Goal: Task Accomplishment & Management: Manage account settings

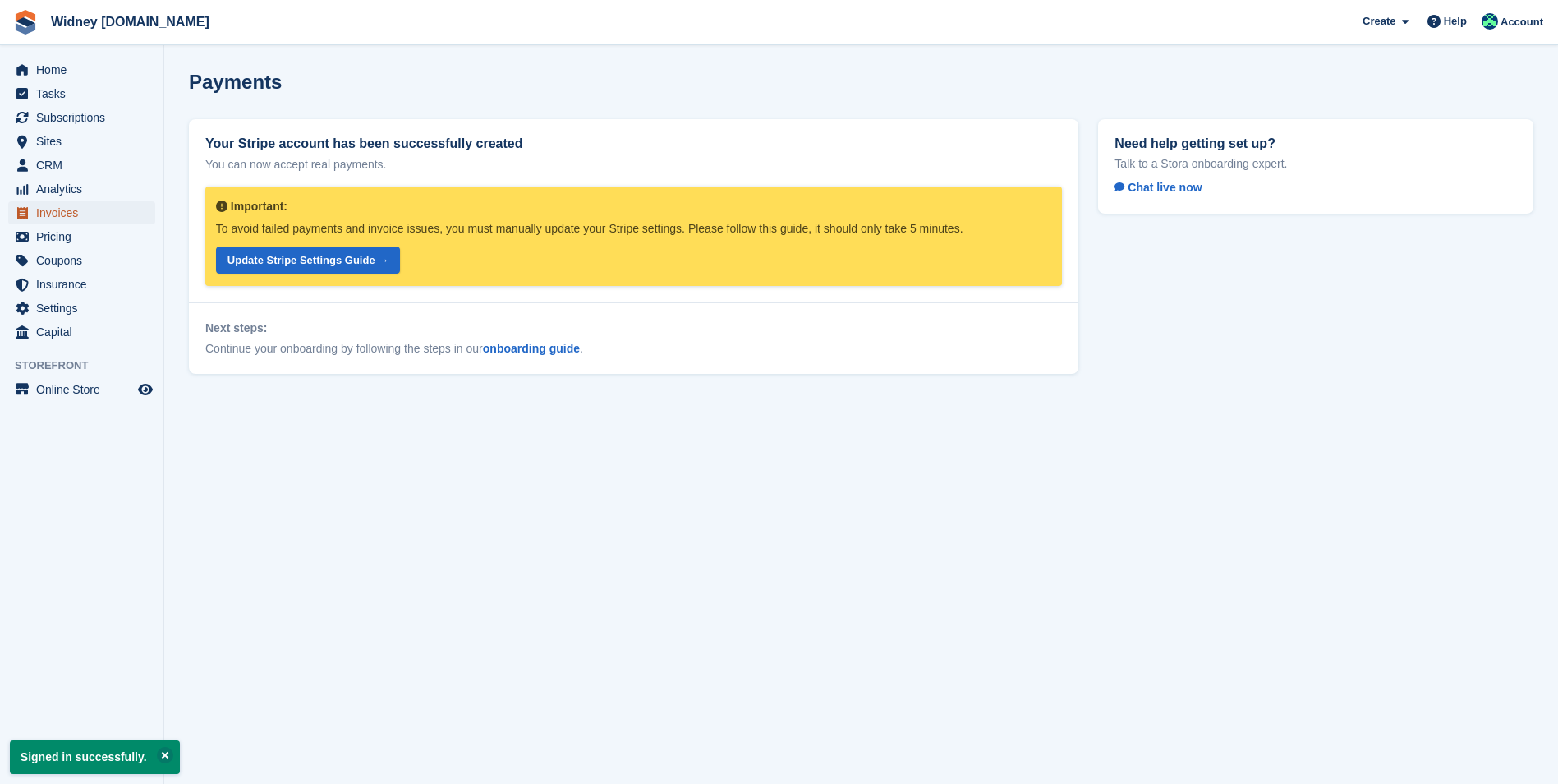
click at [49, 220] on span "Invoices" at bounding box center [85, 212] width 99 height 23
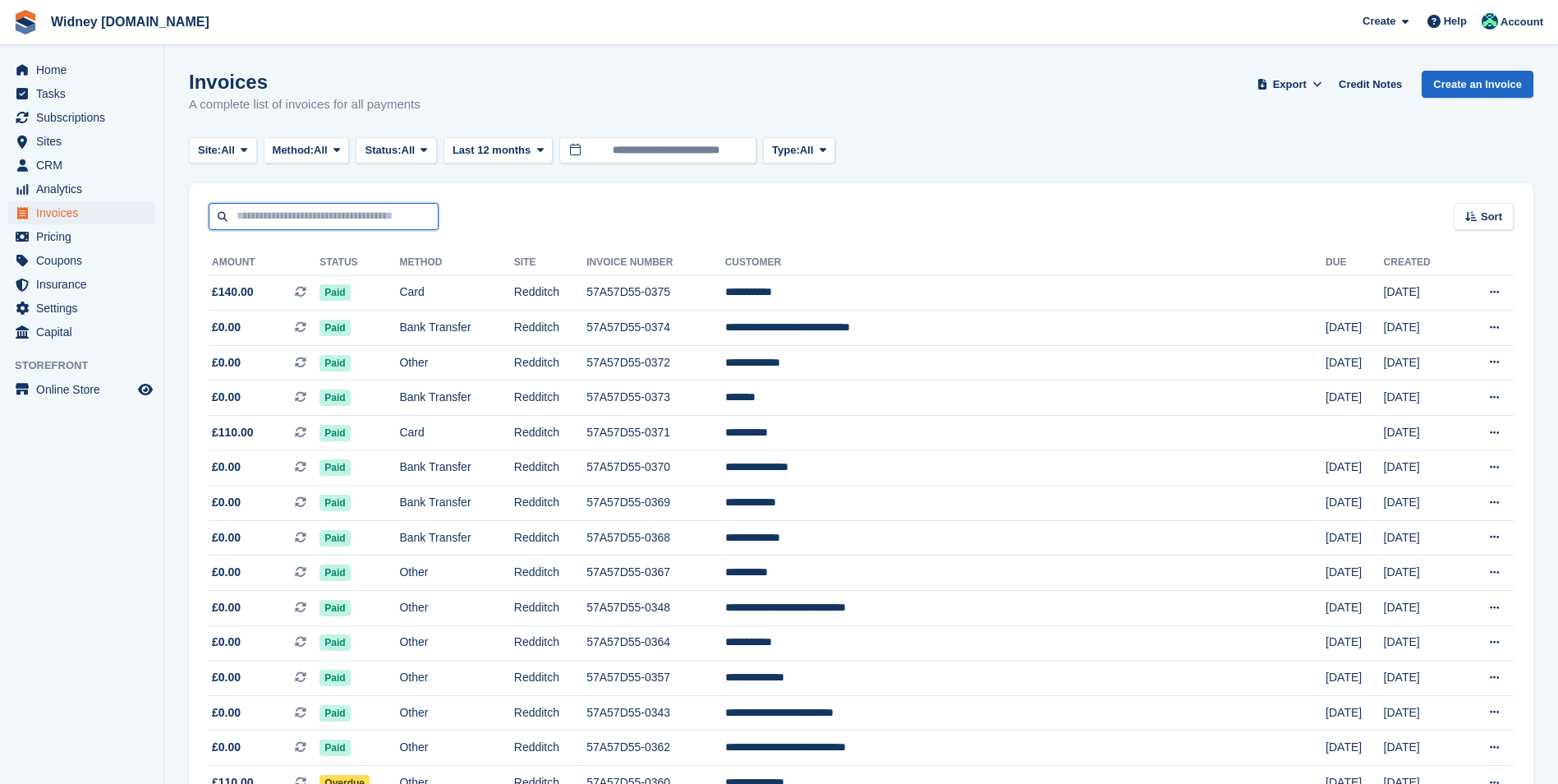
click at [242, 212] on input "text" at bounding box center [323, 216] width 230 height 27
type input "***"
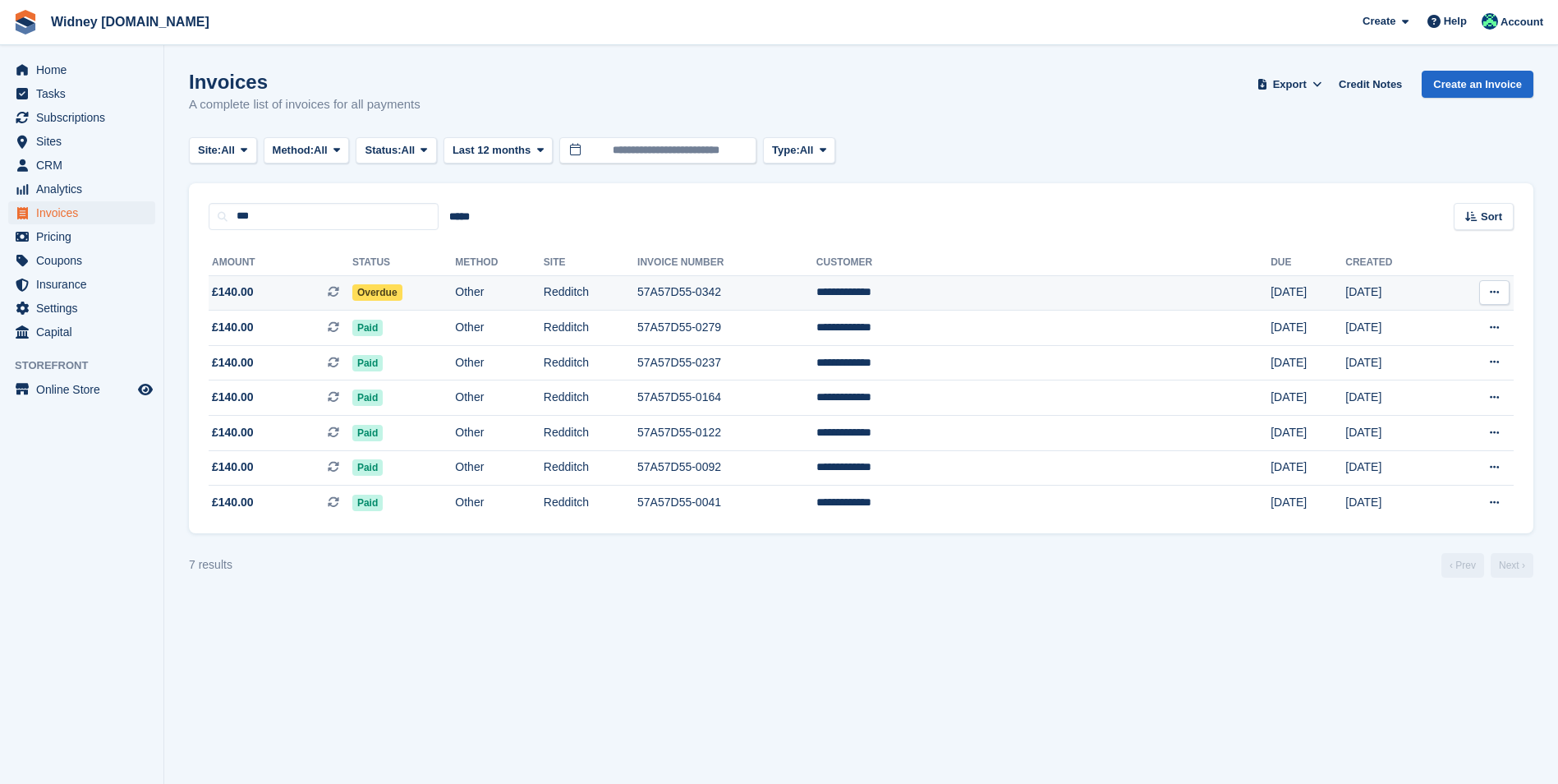
click at [245, 290] on span "£140.00" at bounding box center [233, 292] width 42 height 18
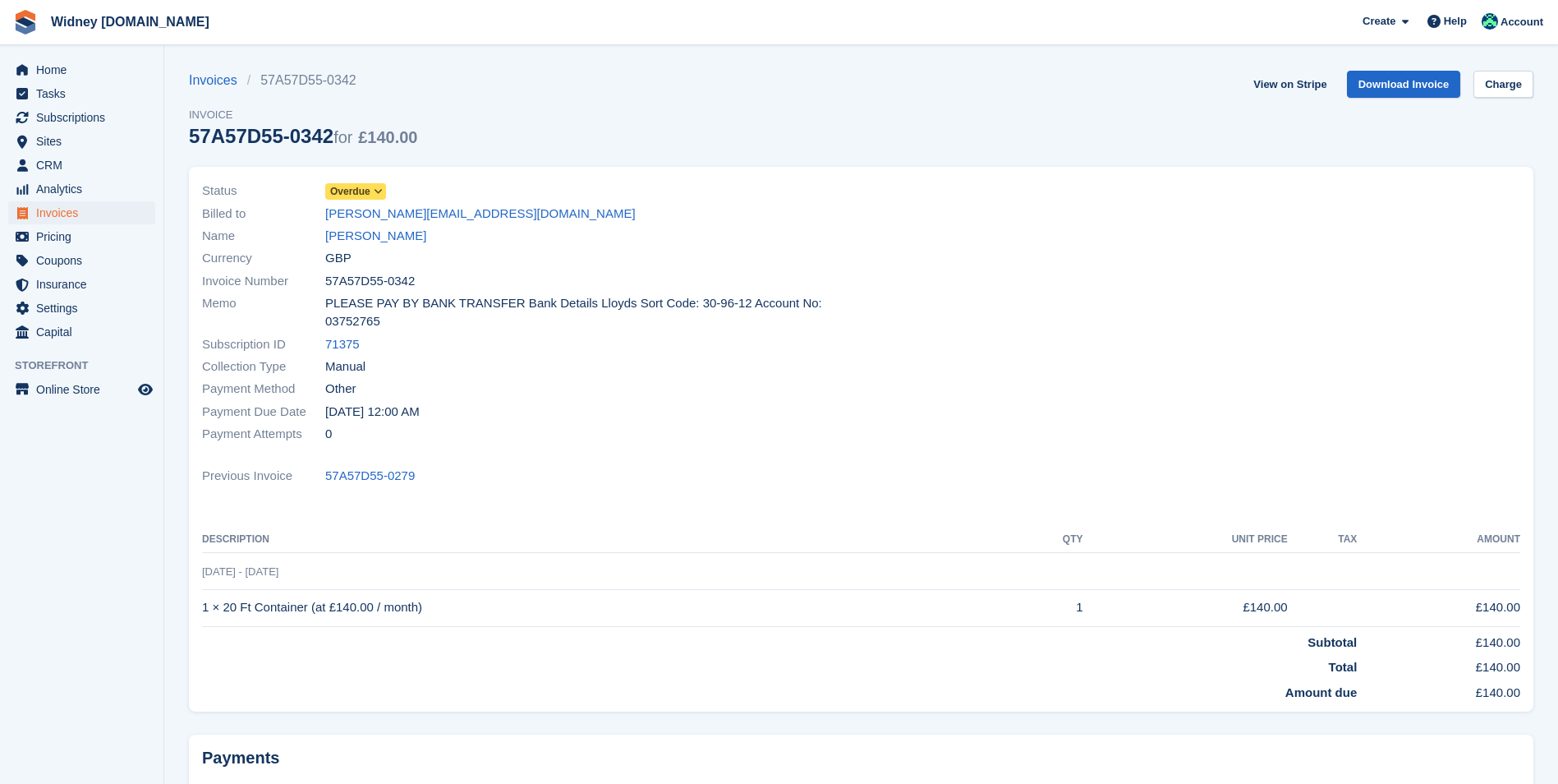
click at [381, 190] on icon at bounding box center [379, 191] width 9 height 10
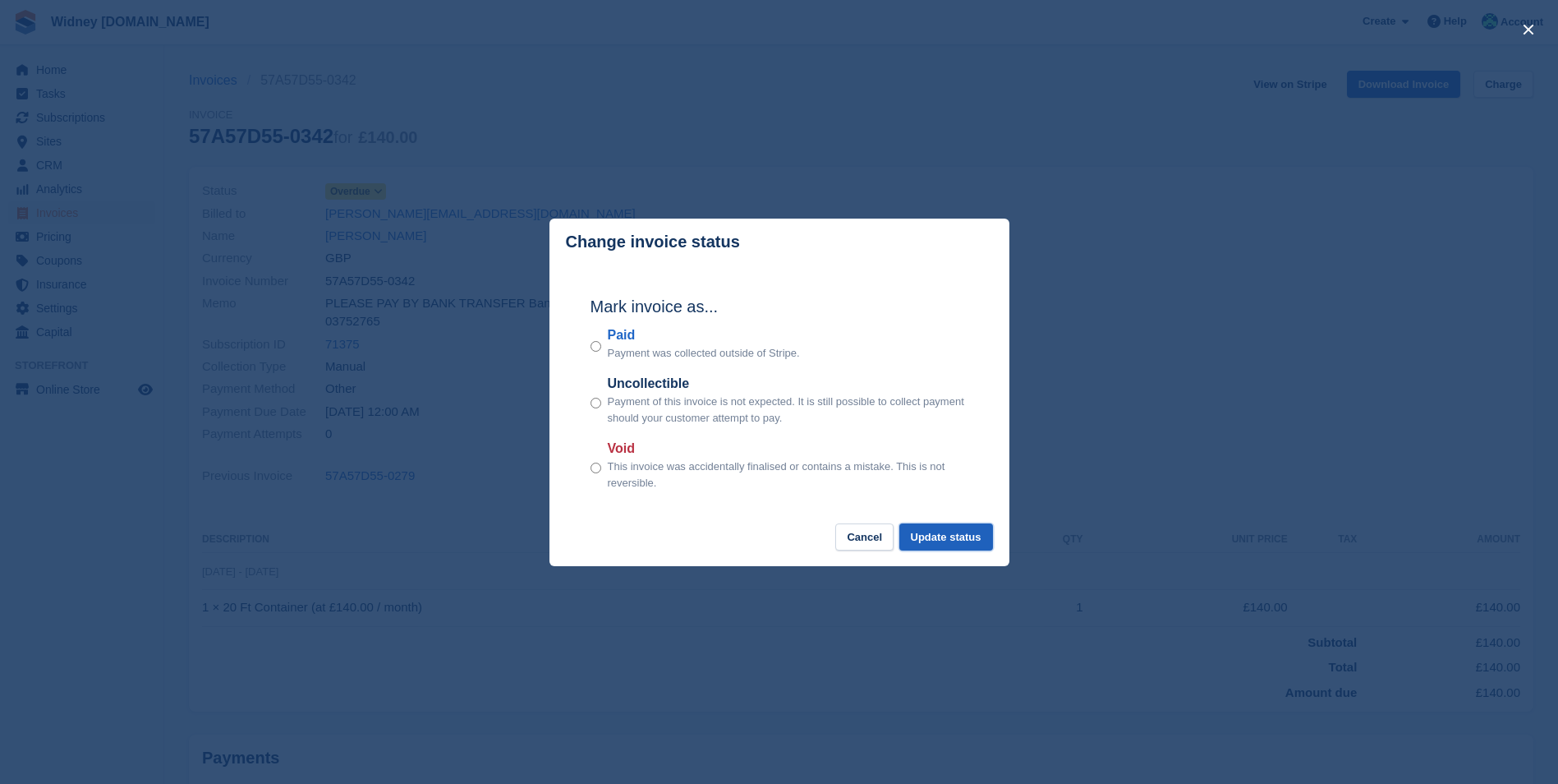
click at [942, 539] on button "Update status" at bounding box center [946, 537] width 93 height 27
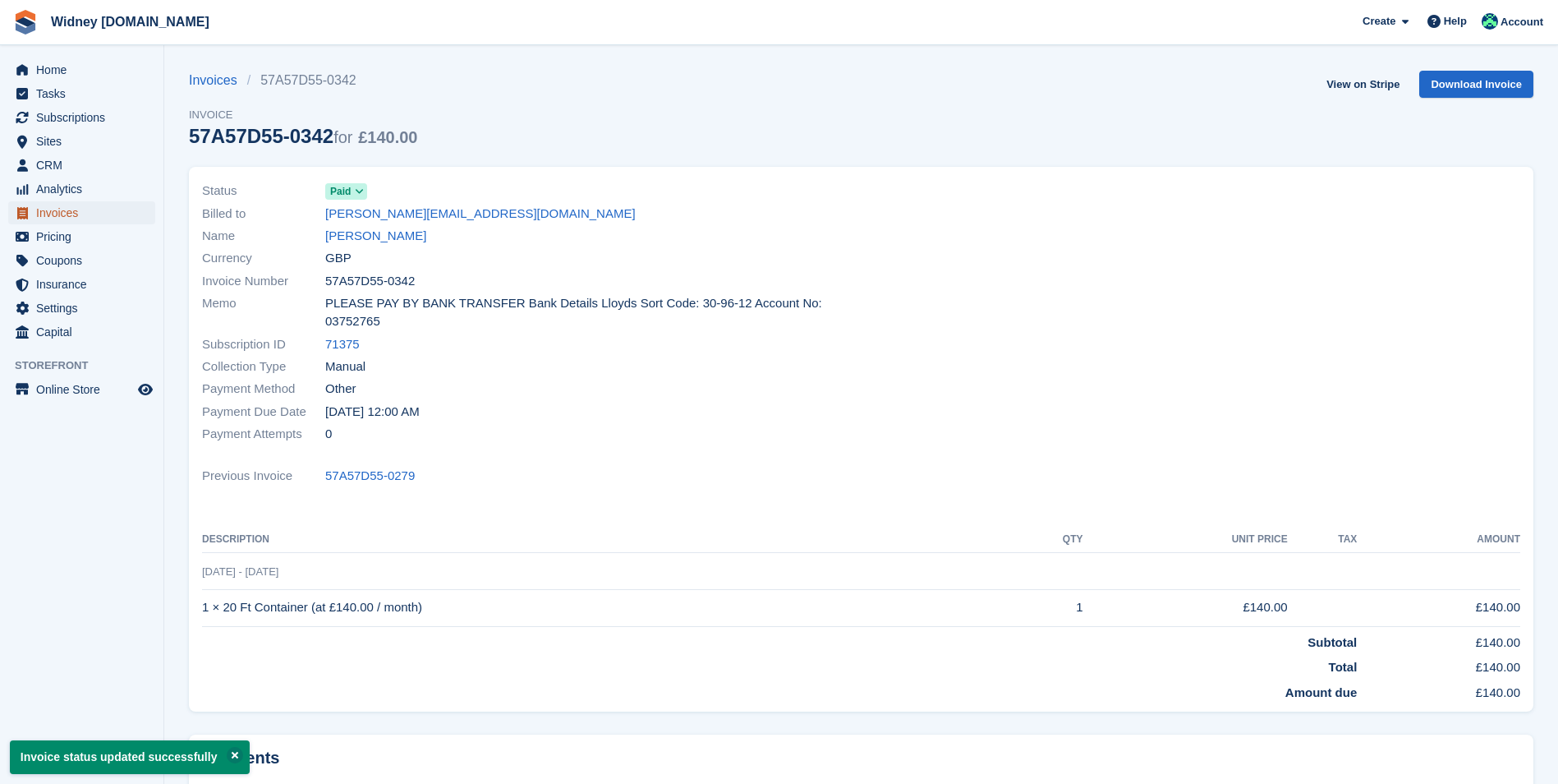
click at [71, 211] on span "Invoices" at bounding box center [85, 212] width 99 height 23
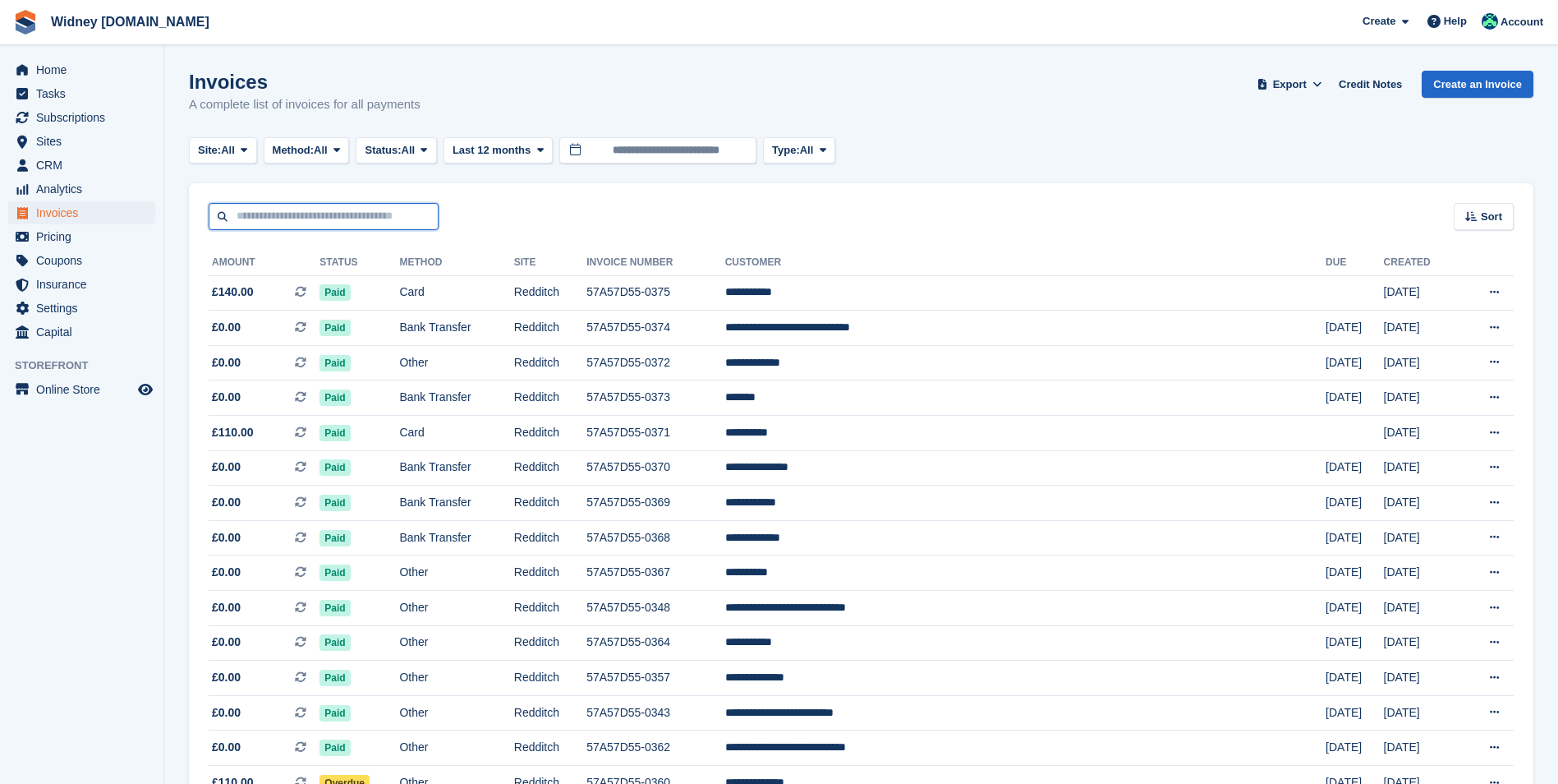
click at [282, 212] on input "text" at bounding box center [323, 216] width 230 height 27
type input "***"
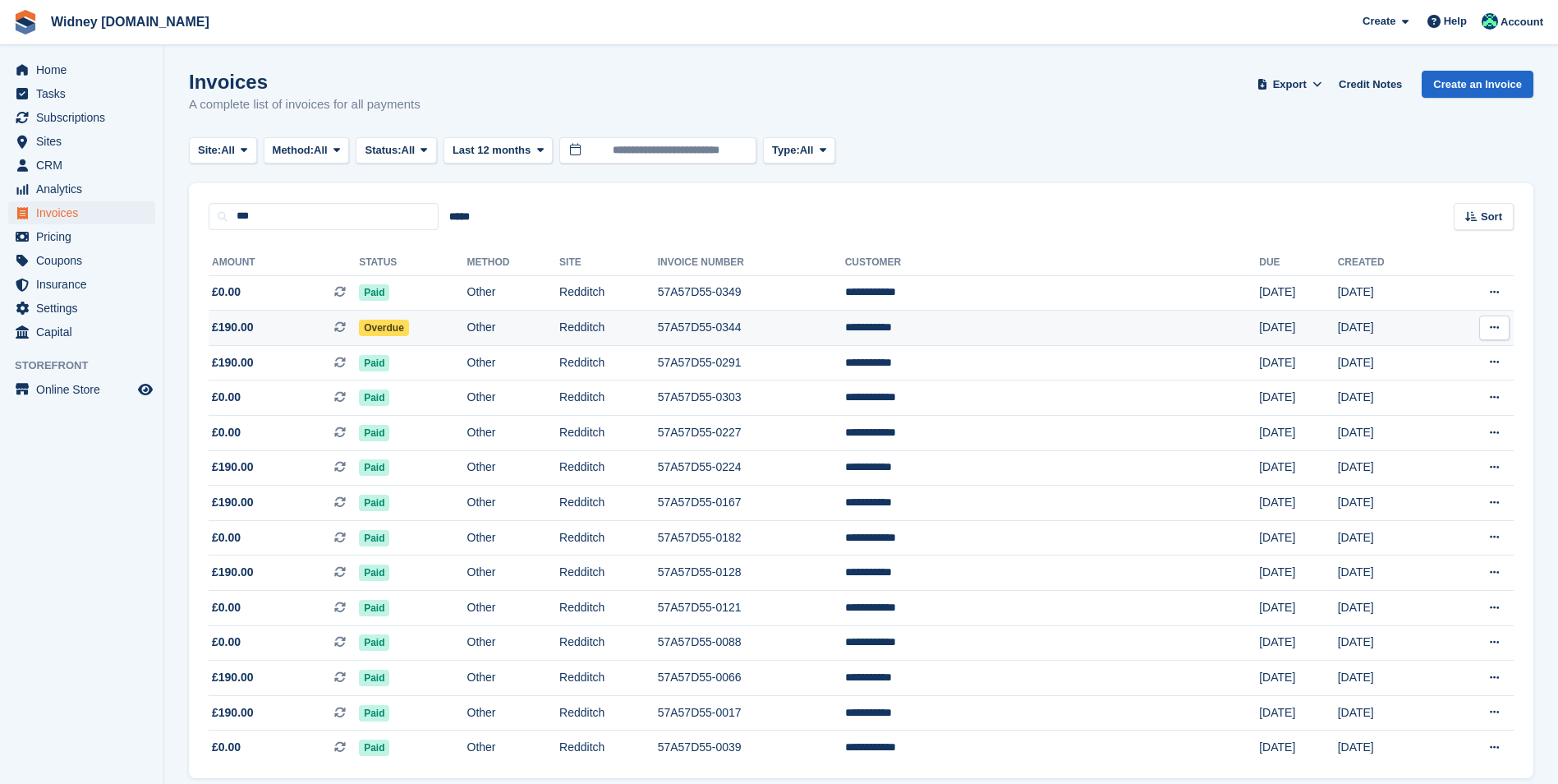
click at [240, 328] on span "£190.00" at bounding box center [233, 327] width 42 height 18
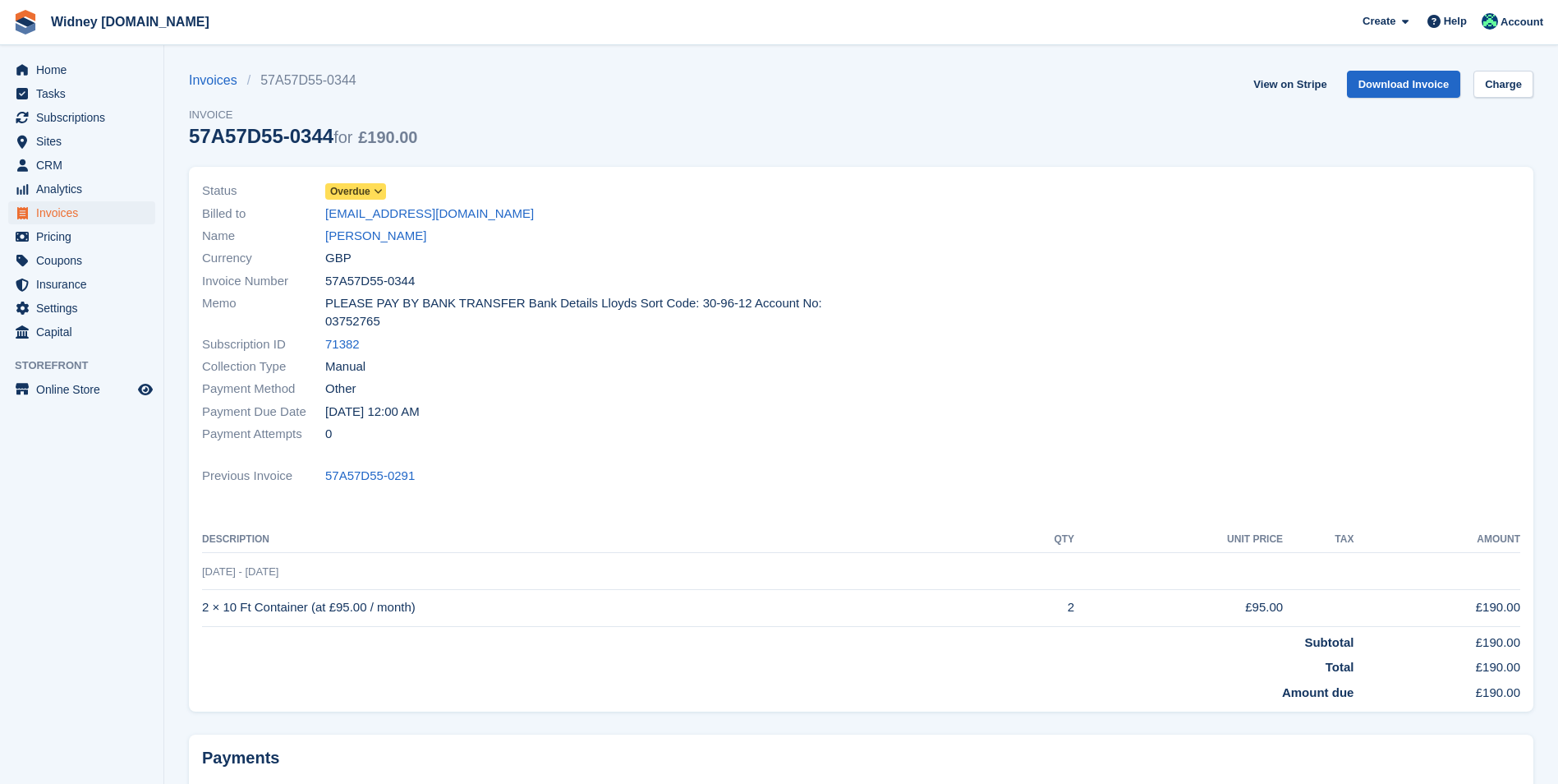
click at [380, 190] on icon at bounding box center [379, 191] width 9 height 10
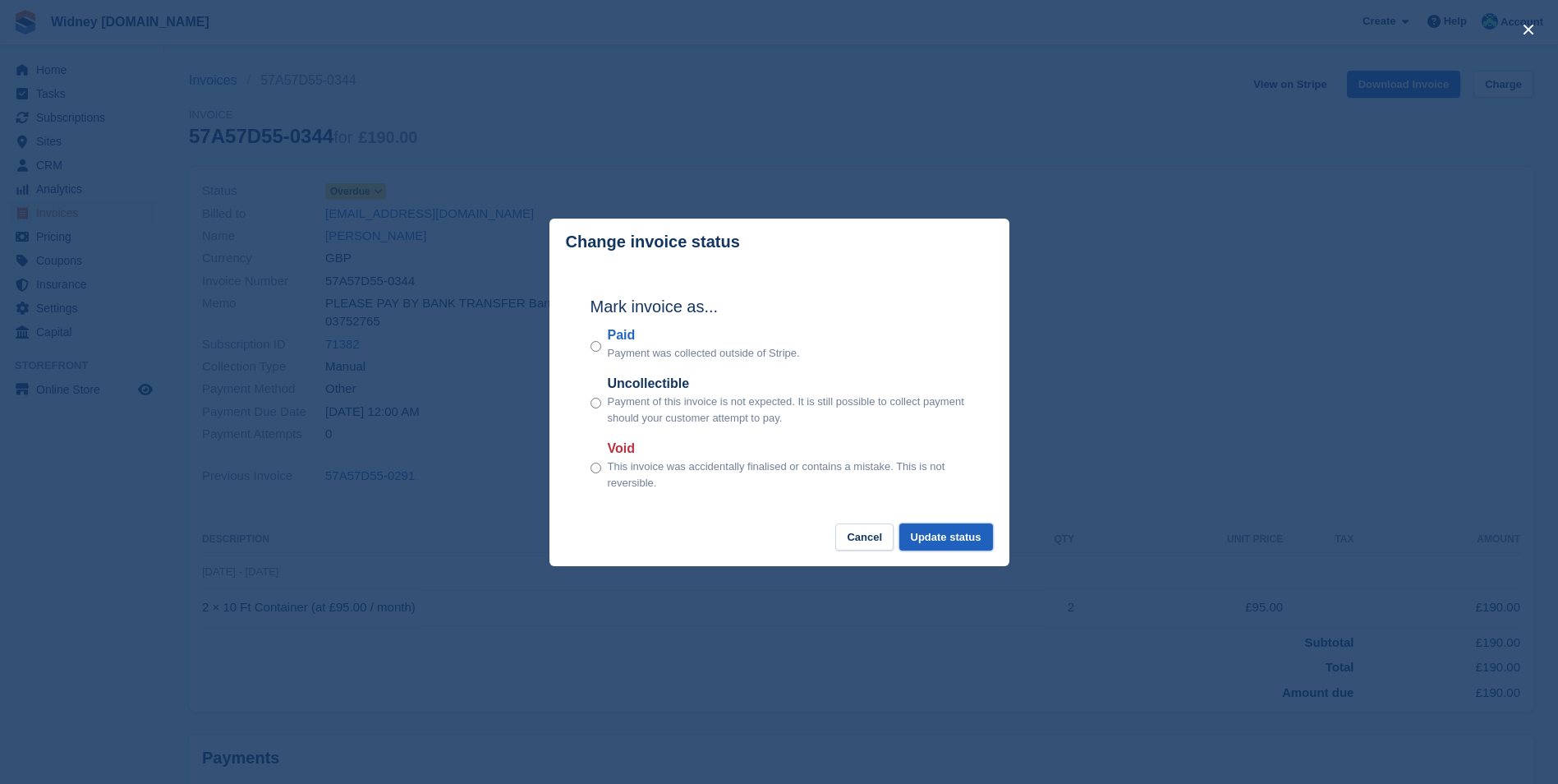
click at [934, 538] on button "Update status" at bounding box center [946, 537] width 93 height 27
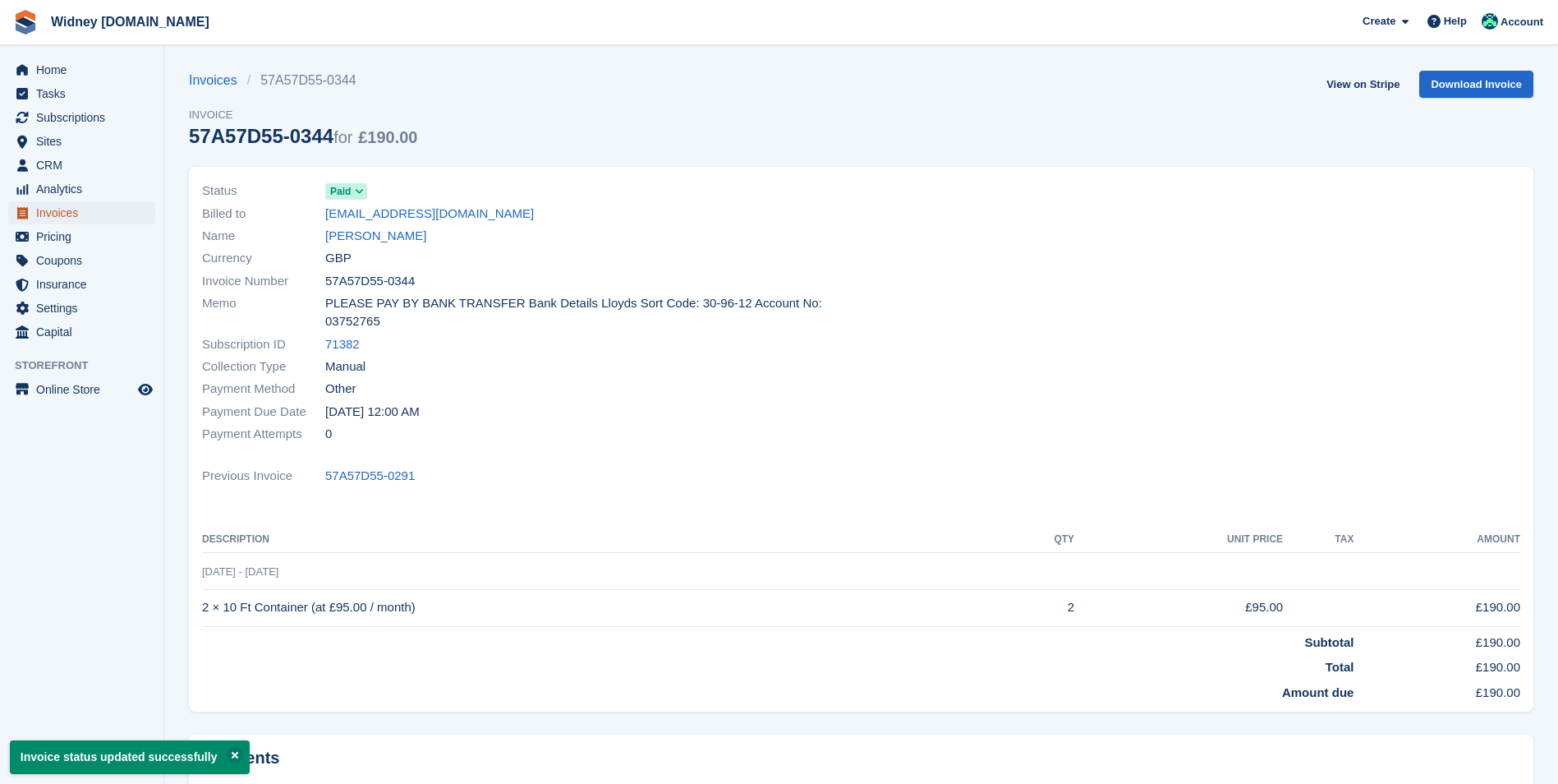
click at [71, 215] on span "Invoices" at bounding box center [85, 212] width 99 height 23
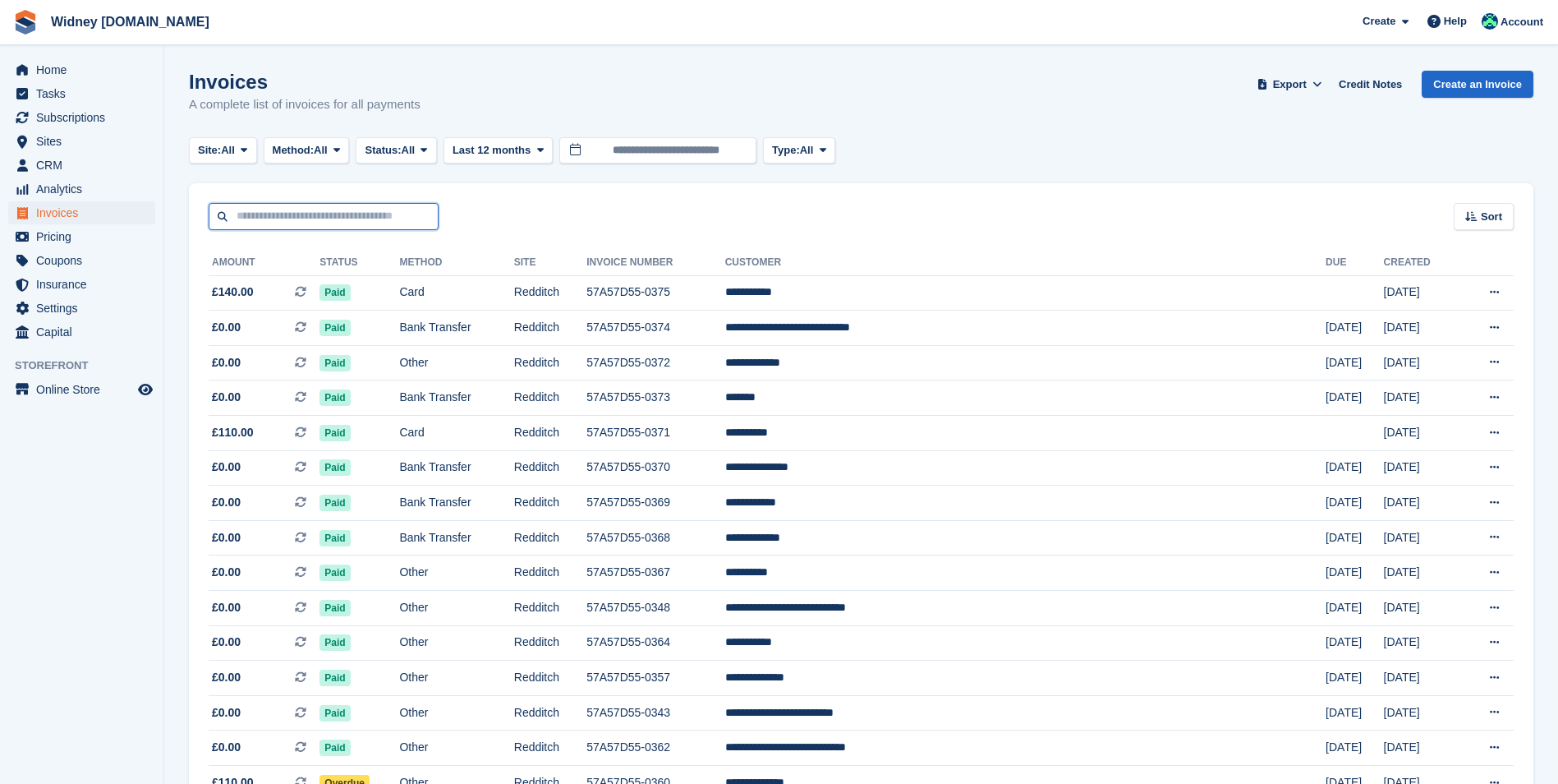
click at [296, 220] on input "text" at bounding box center [323, 216] width 230 height 27
type input "******"
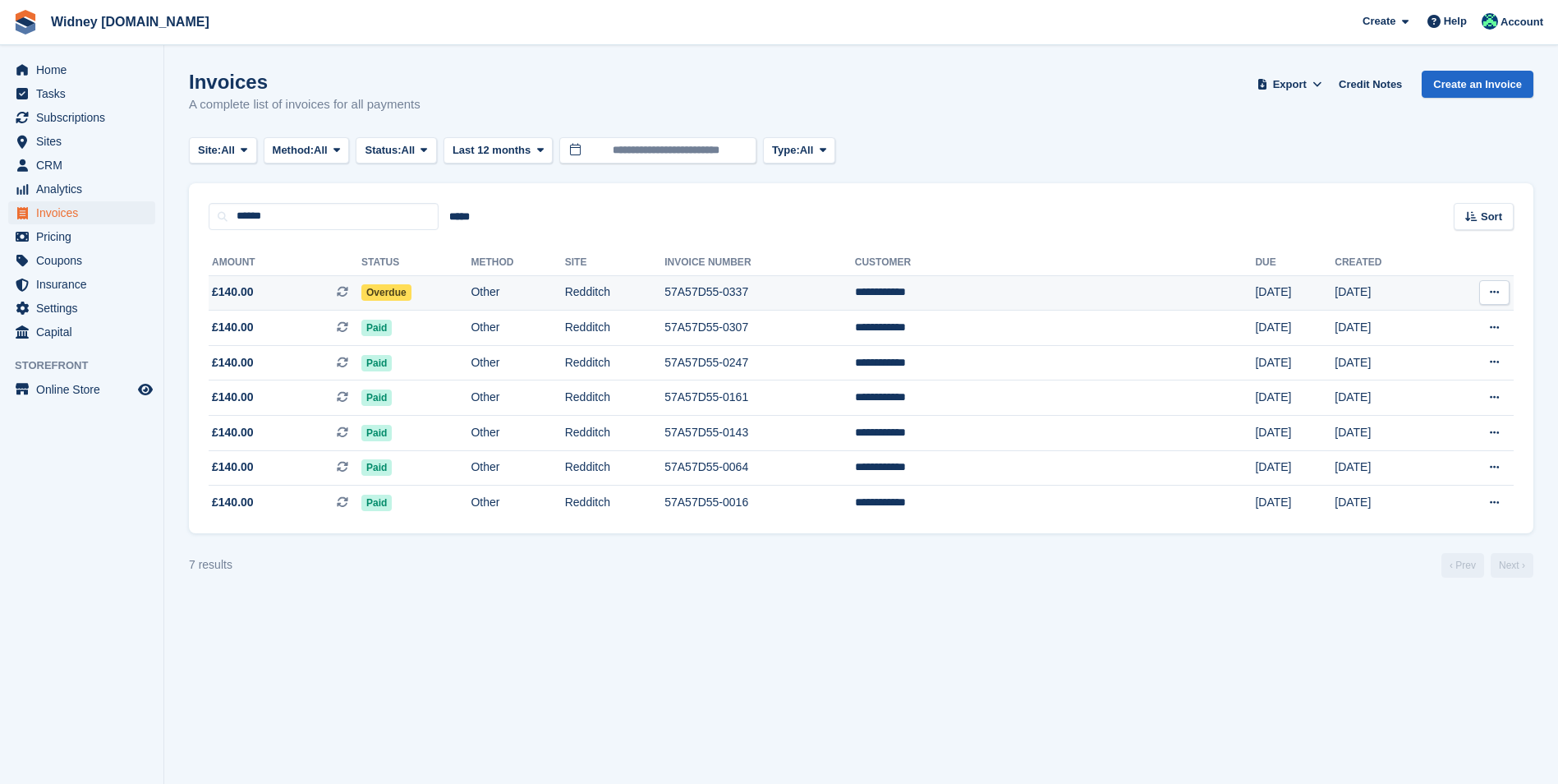
click at [270, 288] on span "£140.00 This is a recurring subscription invoice." at bounding box center [284, 292] width 152 height 18
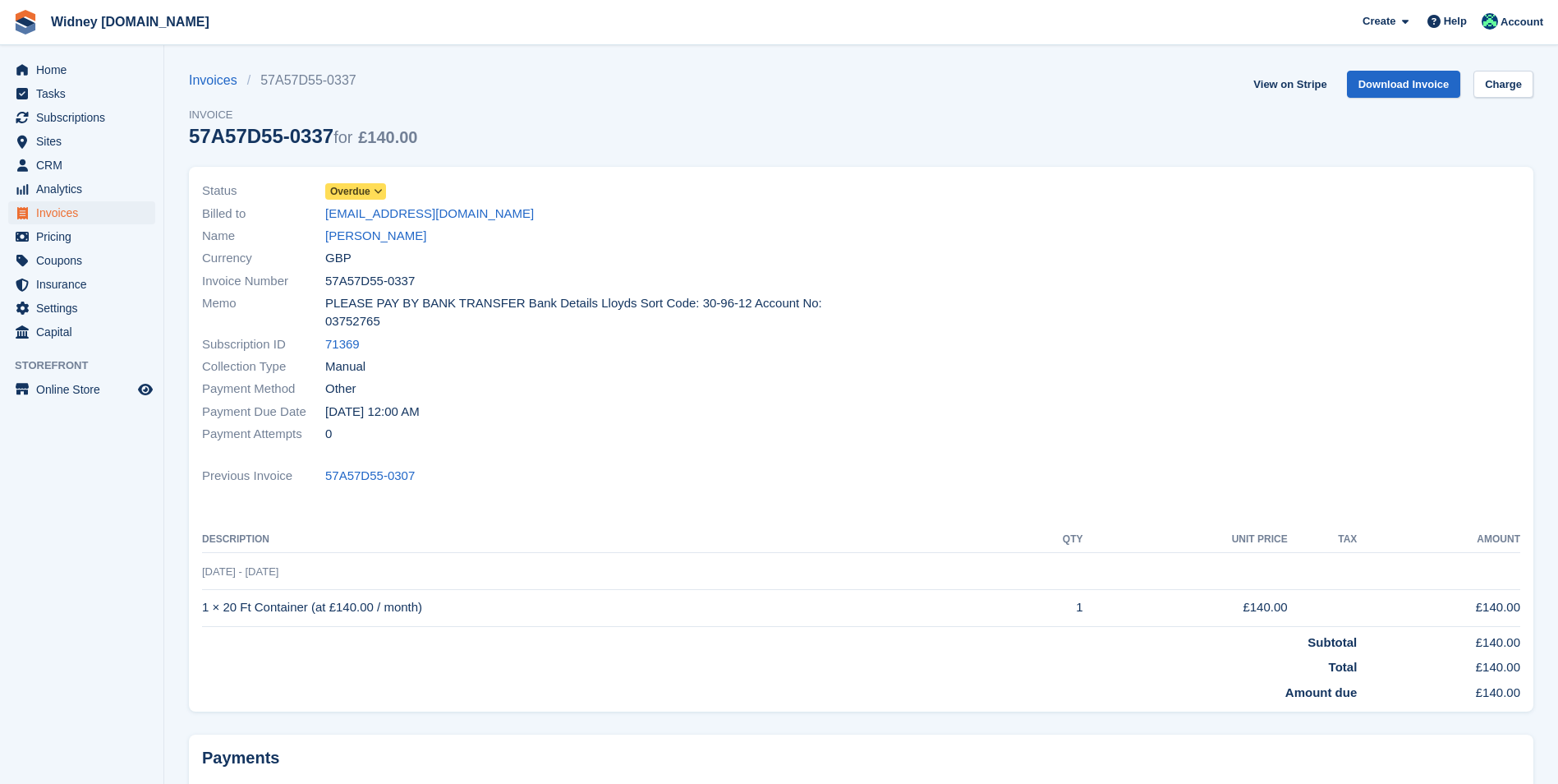
click at [380, 189] on icon at bounding box center [379, 191] width 9 height 10
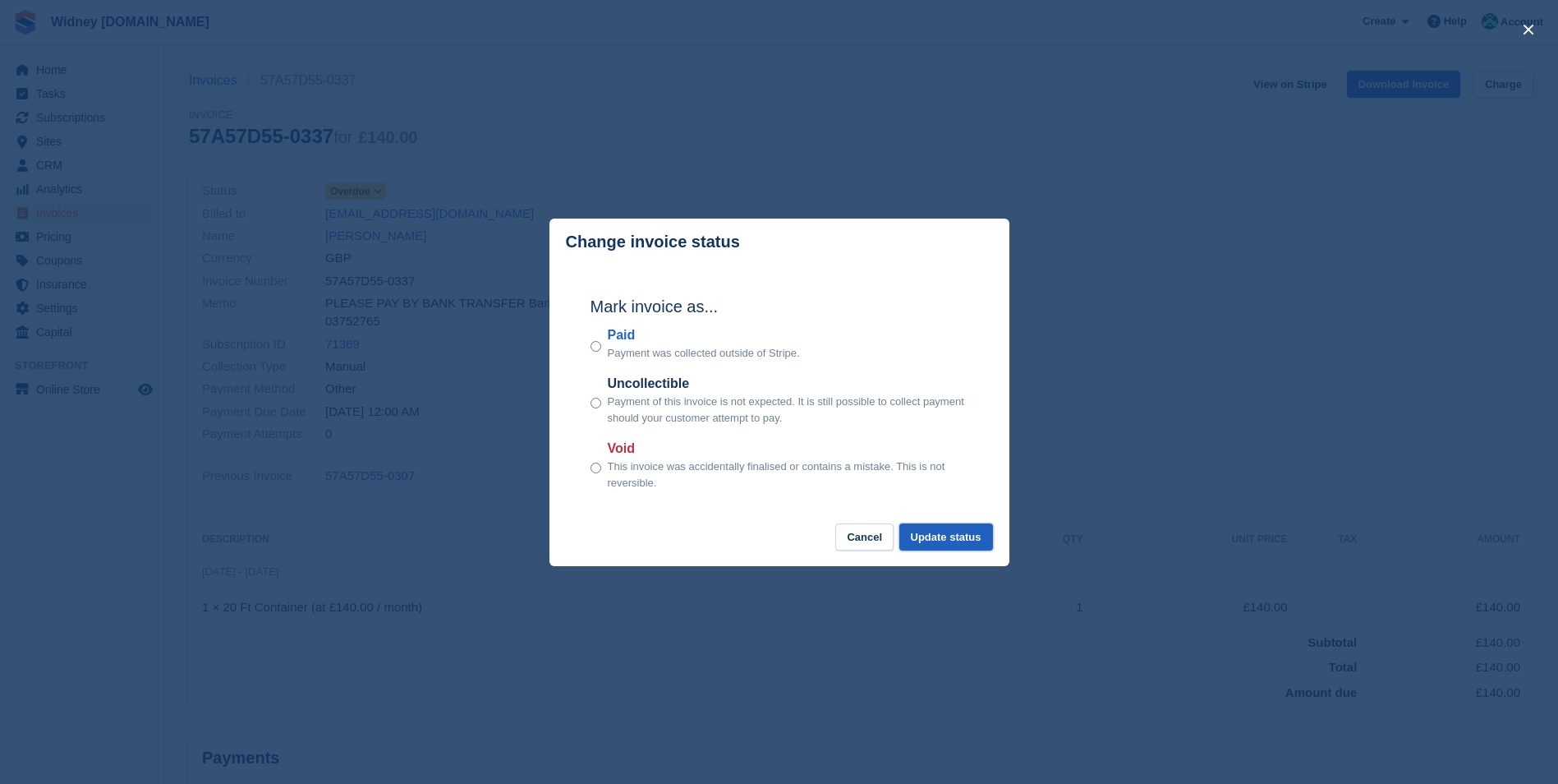
click at [962, 534] on button "Update status" at bounding box center [946, 537] width 93 height 27
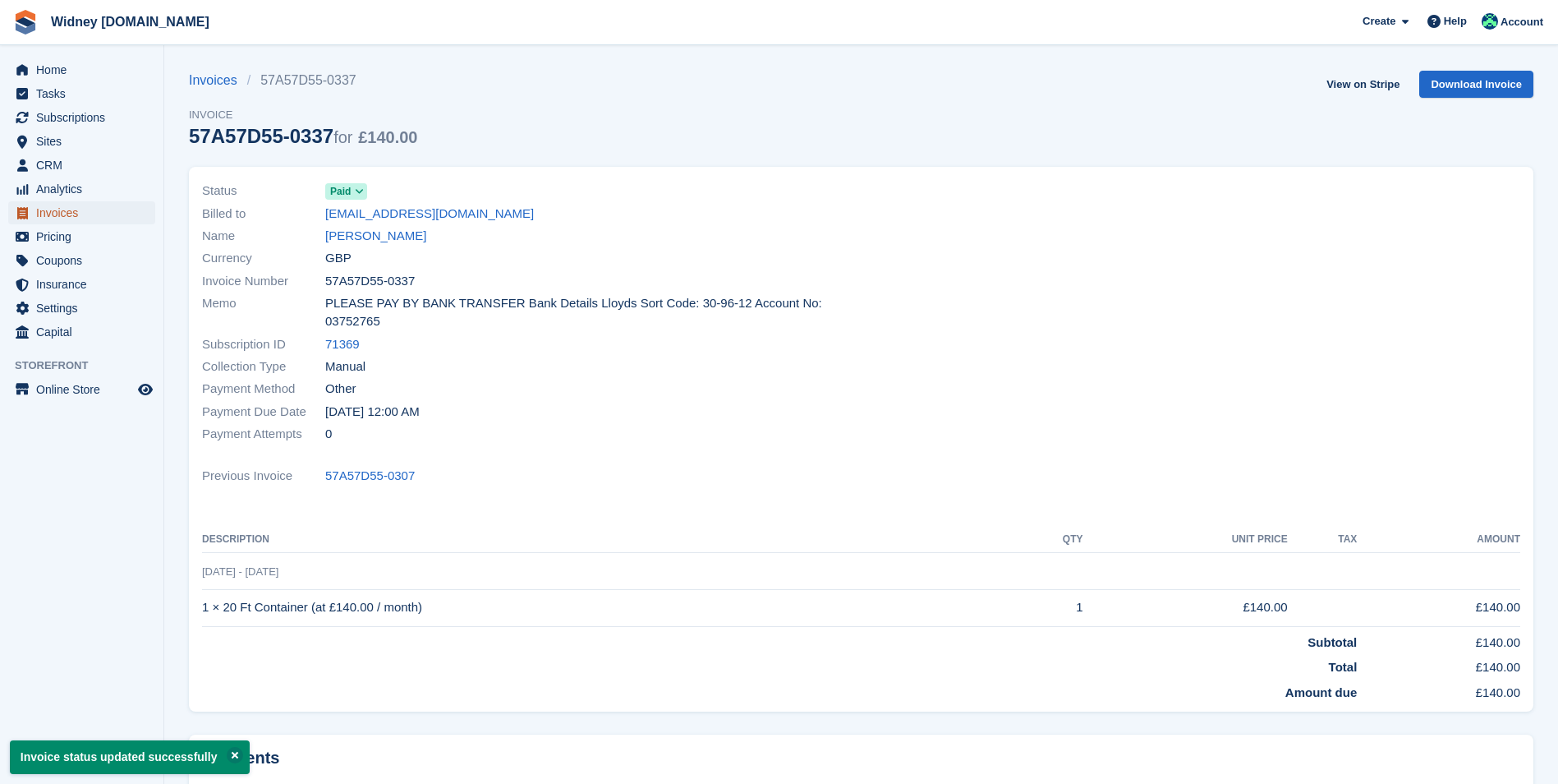
click at [64, 211] on span "Invoices" at bounding box center [85, 212] width 99 height 23
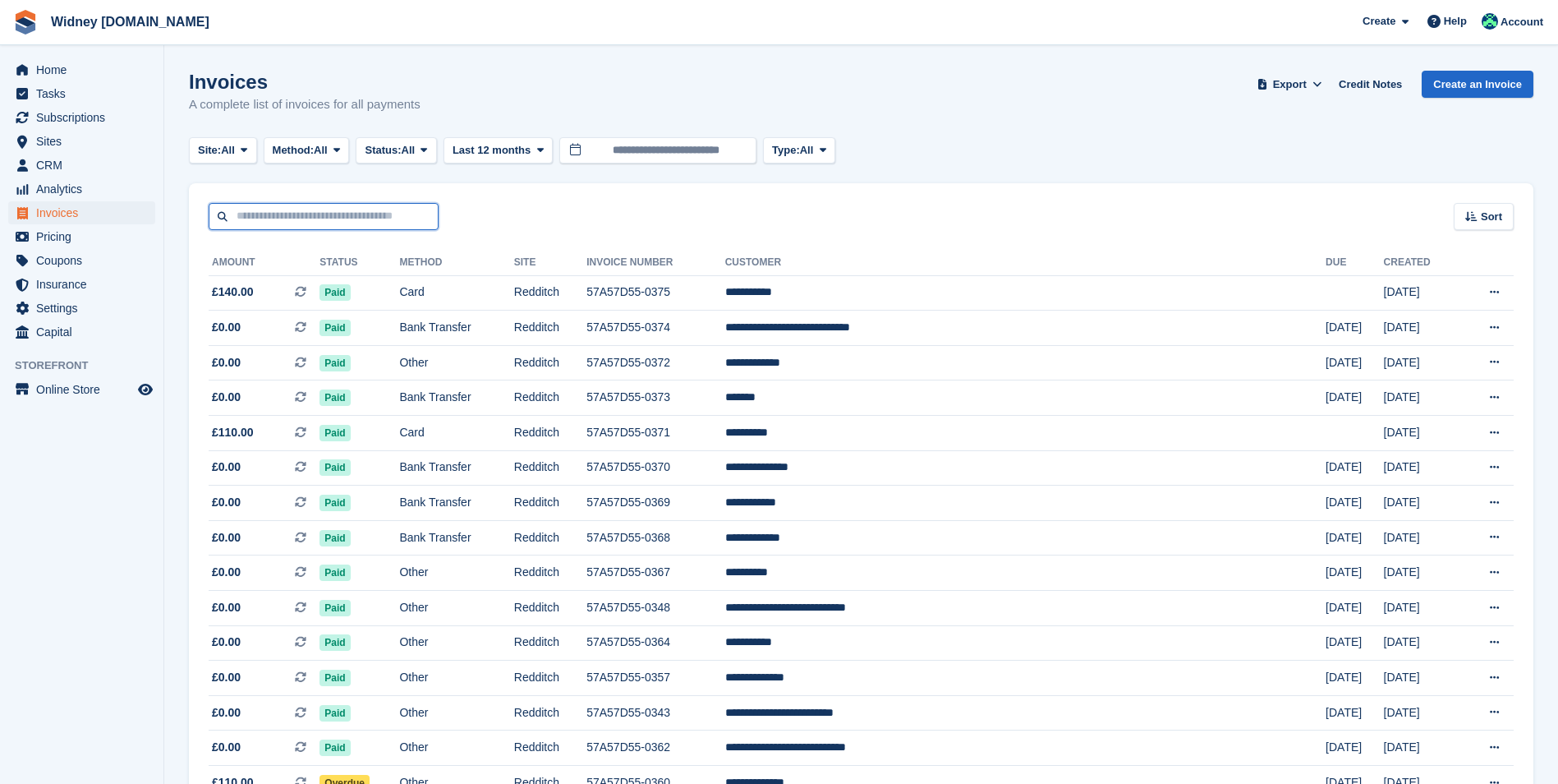
click at [294, 223] on input "text" at bounding box center [323, 216] width 230 height 27
type input "*****"
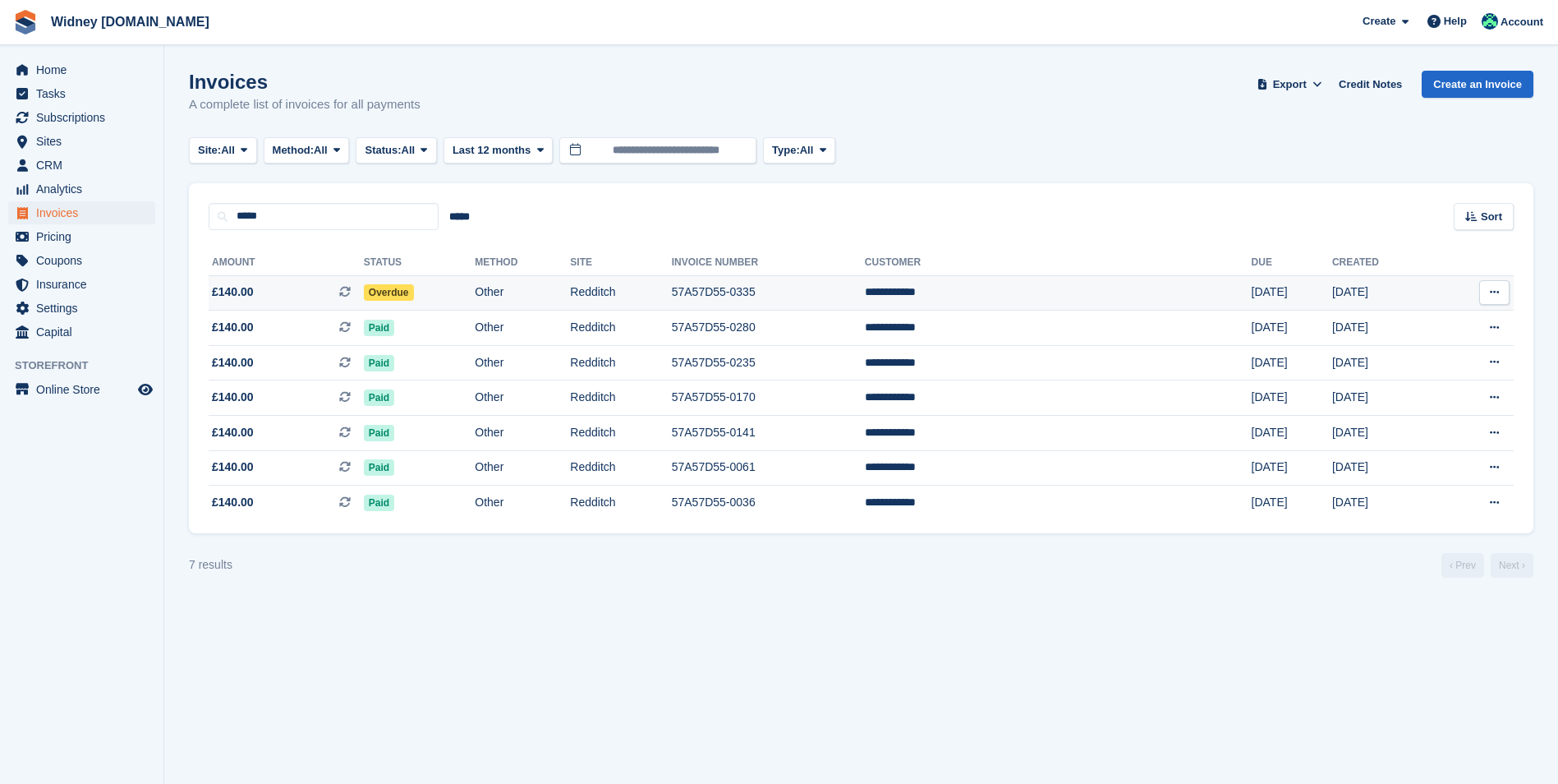
click at [245, 289] on span "£140.00" at bounding box center [233, 292] width 42 height 18
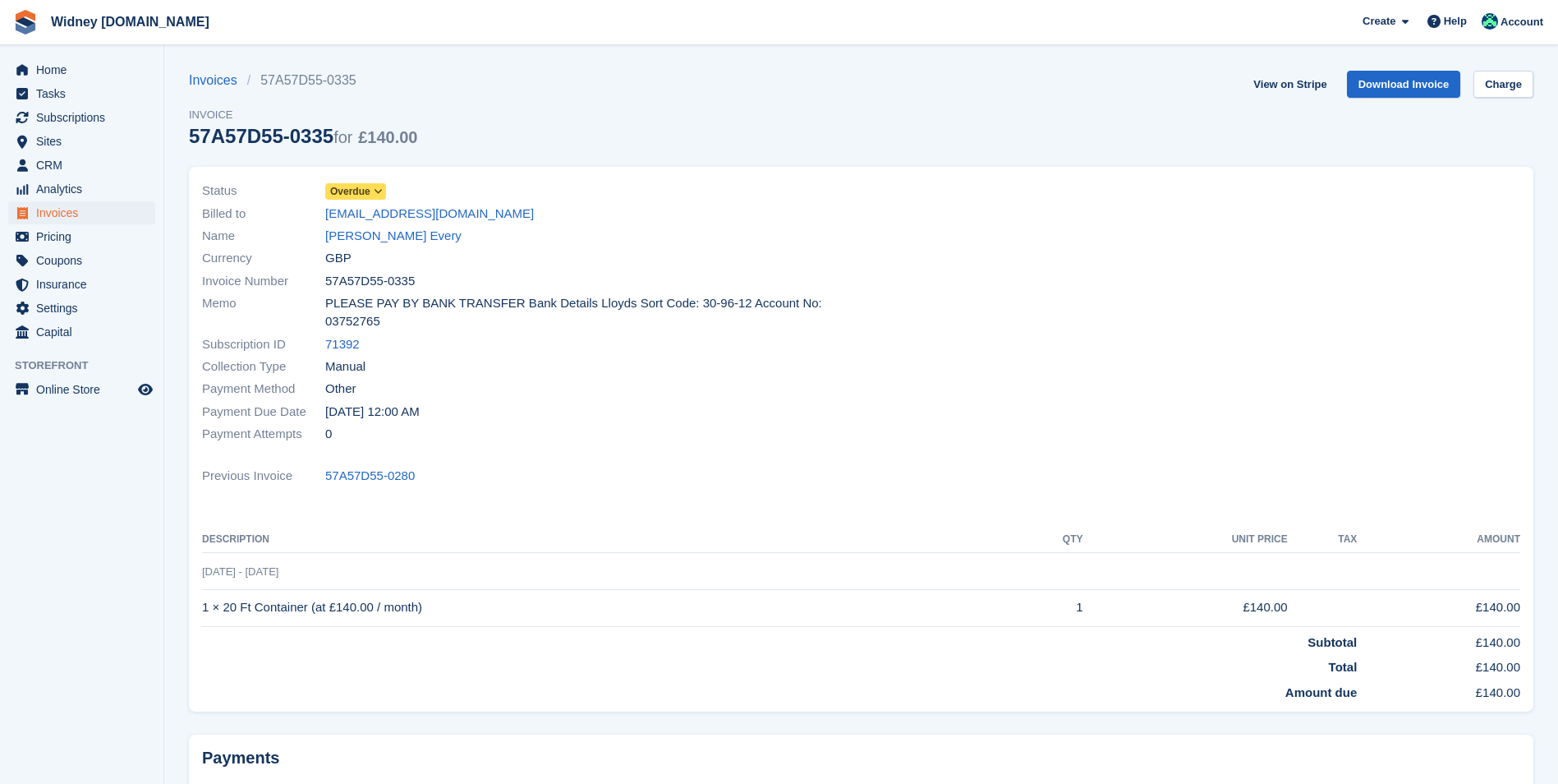
click at [377, 191] on icon at bounding box center [379, 191] width 9 height 10
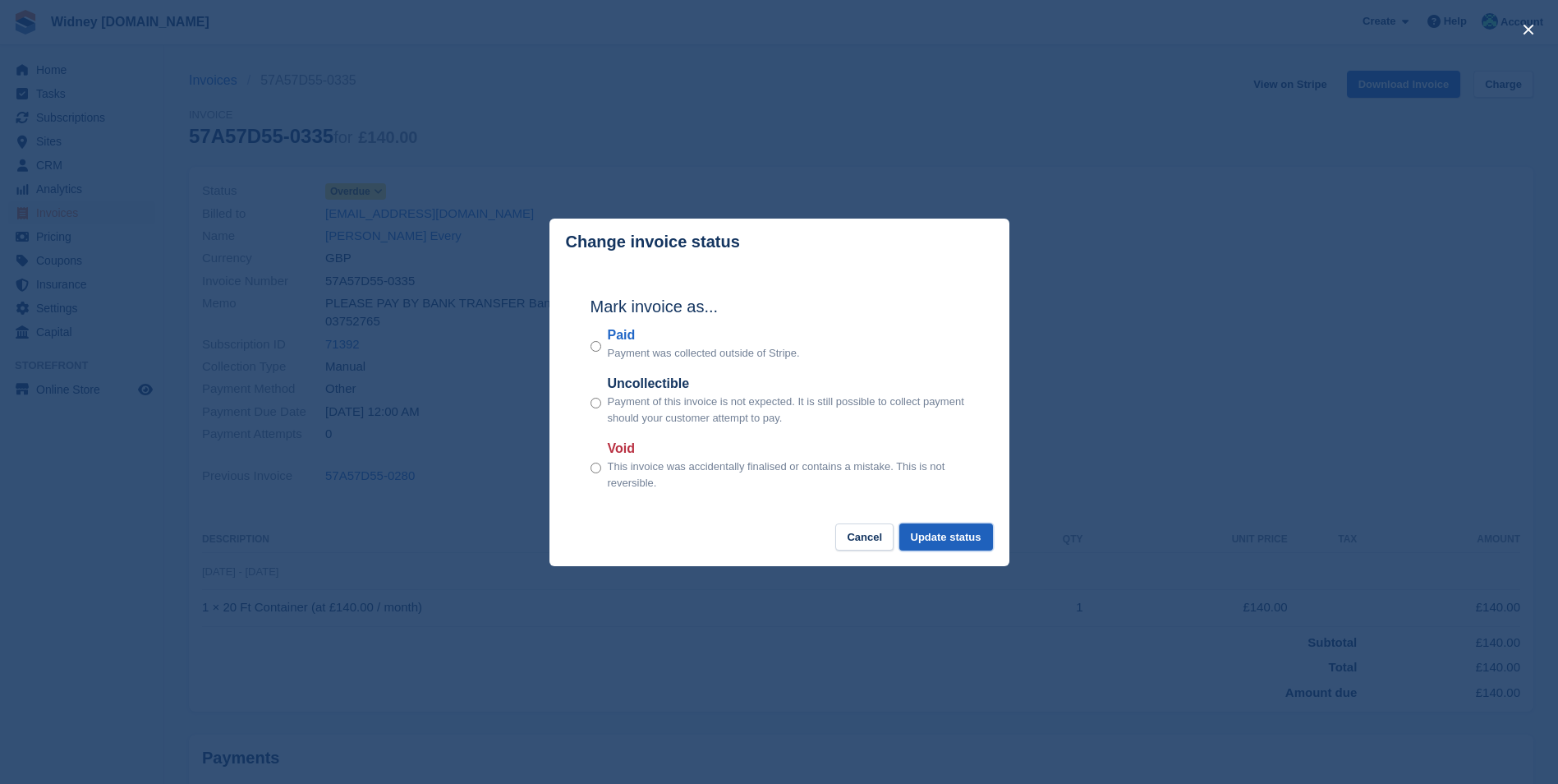
click at [951, 541] on button "Update status" at bounding box center [946, 537] width 93 height 27
